Goal: Task Accomplishment & Management: Manage account settings

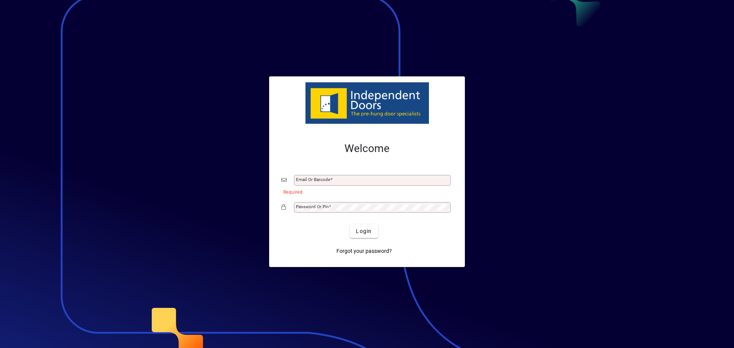
click at [646, 226] on div at bounding box center [367, 174] width 734 height 348
